Goal: Task Accomplishment & Management: Manage account settings

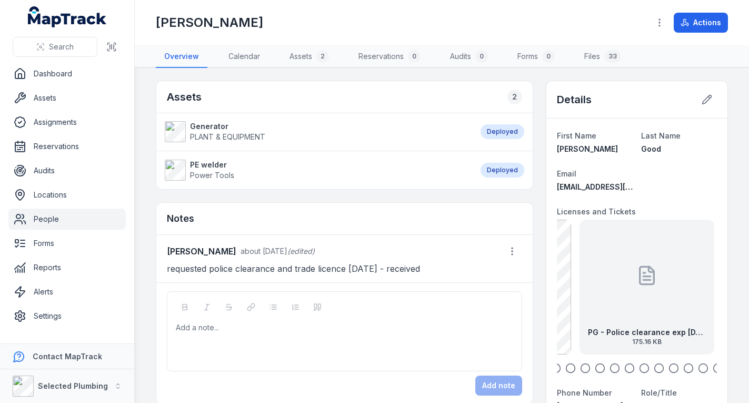
click at [54, 211] on link "People" at bounding box center [66, 218] width 117 height 21
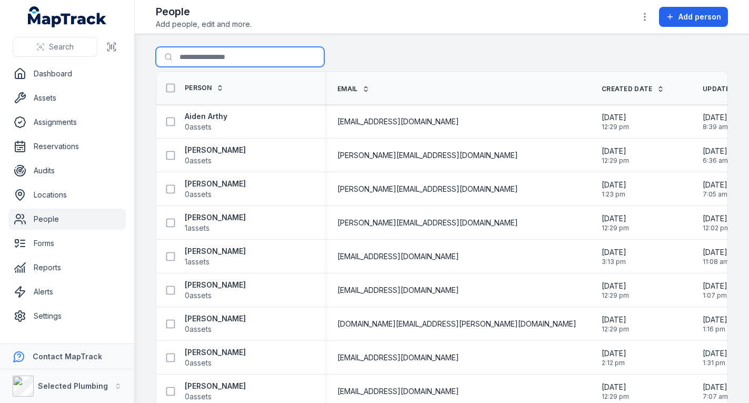
click at [227, 54] on input "Search for people" at bounding box center [240, 57] width 168 height 20
type input "******"
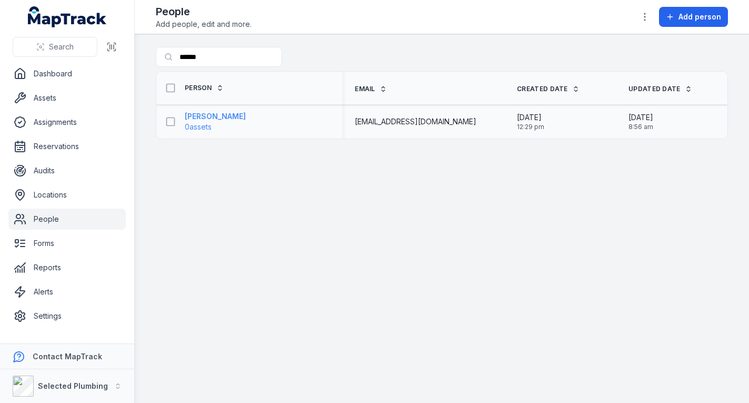
click at [236, 111] on strong "[PERSON_NAME]" at bounding box center [215, 116] width 61 height 11
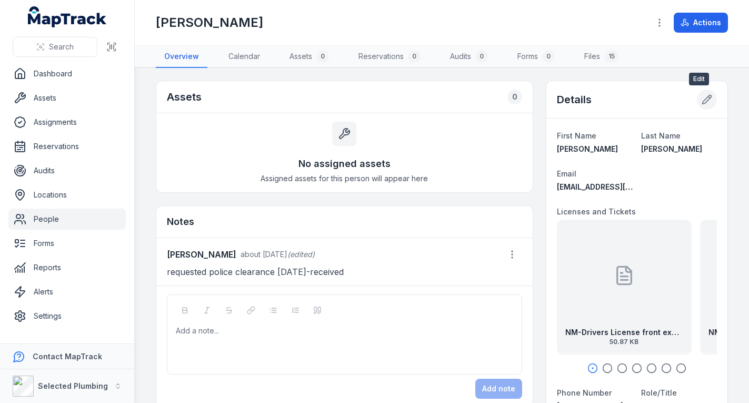
click at [701, 97] on icon at bounding box center [706, 99] width 11 height 11
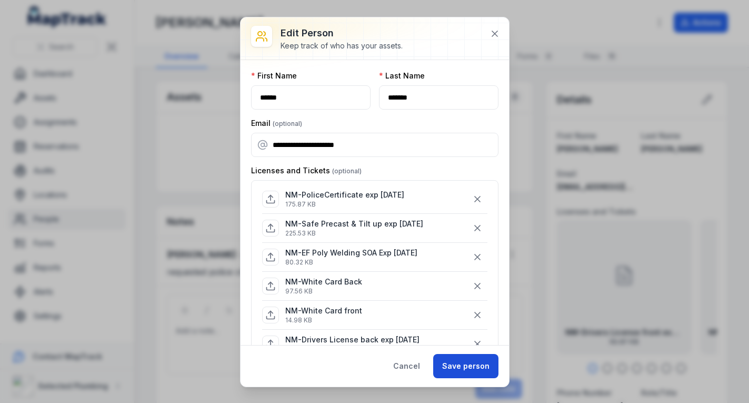
click at [450, 365] on button "Save person" at bounding box center [465, 366] width 65 height 24
